Goal: Understand process/instructions: Learn about a topic

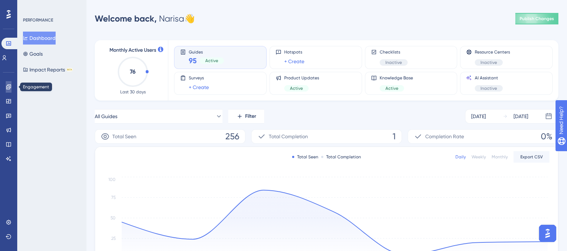
click at [8, 88] on icon at bounding box center [8, 86] width 5 height 5
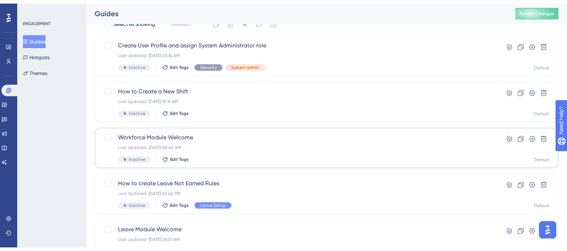
scroll to position [95, 0]
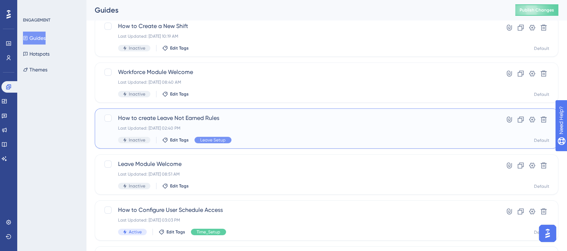
click at [202, 117] on span "How to create Leave Not Earned Rules" at bounding box center [298, 118] width 360 height 9
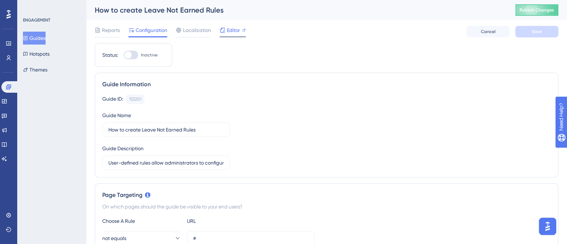
click at [235, 31] on span "Editor" at bounding box center [233, 30] width 13 height 9
